Goal: Task Accomplishment & Management: Use online tool/utility

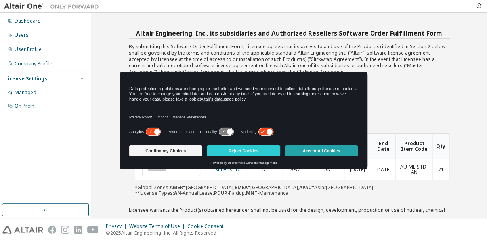
click at [326, 147] on button "Accept All Cookies" at bounding box center [321, 150] width 73 height 11
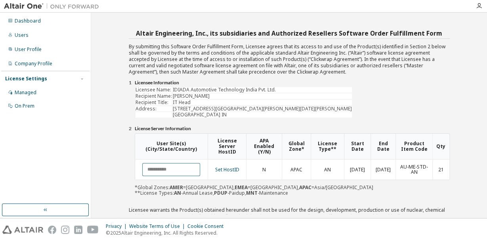
click at [181, 171] on input "text" at bounding box center [171, 169] width 58 height 13
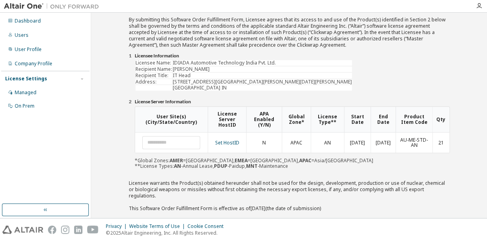
scroll to position [49, 0]
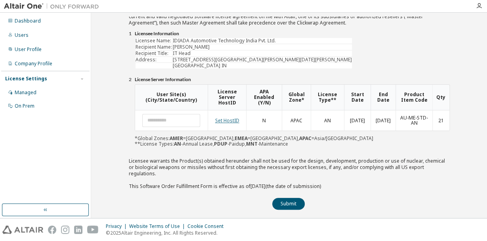
click at [227, 118] on link "Set HostID" at bounding box center [227, 120] width 24 height 7
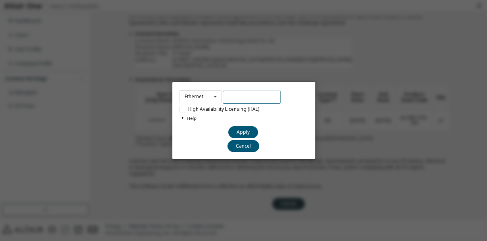
click at [240, 92] on input "text" at bounding box center [252, 97] width 58 height 13
paste input "**********"
type input "**********"
click at [209, 95] on div "Ethernet Ethernet Dongle HardDisk Long" at bounding box center [200, 96] width 42 height 13
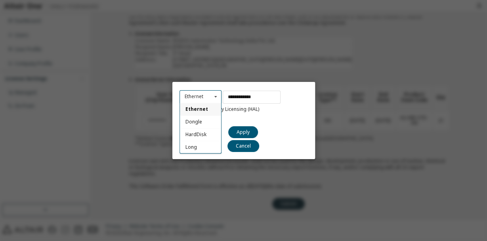
click at [203, 110] on span "Ethernet" at bounding box center [196, 109] width 23 height 7
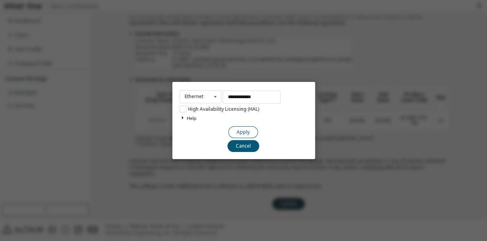
click at [241, 132] on button "Apply" at bounding box center [243, 132] width 30 height 12
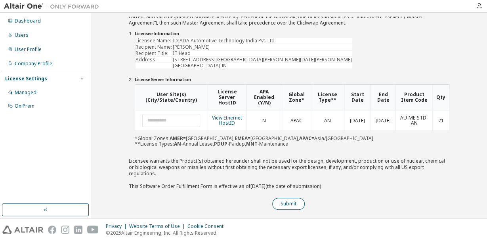
click at [288, 198] on button "Submit" at bounding box center [288, 204] width 32 height 12
